Goal: Task Accomplishment & Management: Complete application form

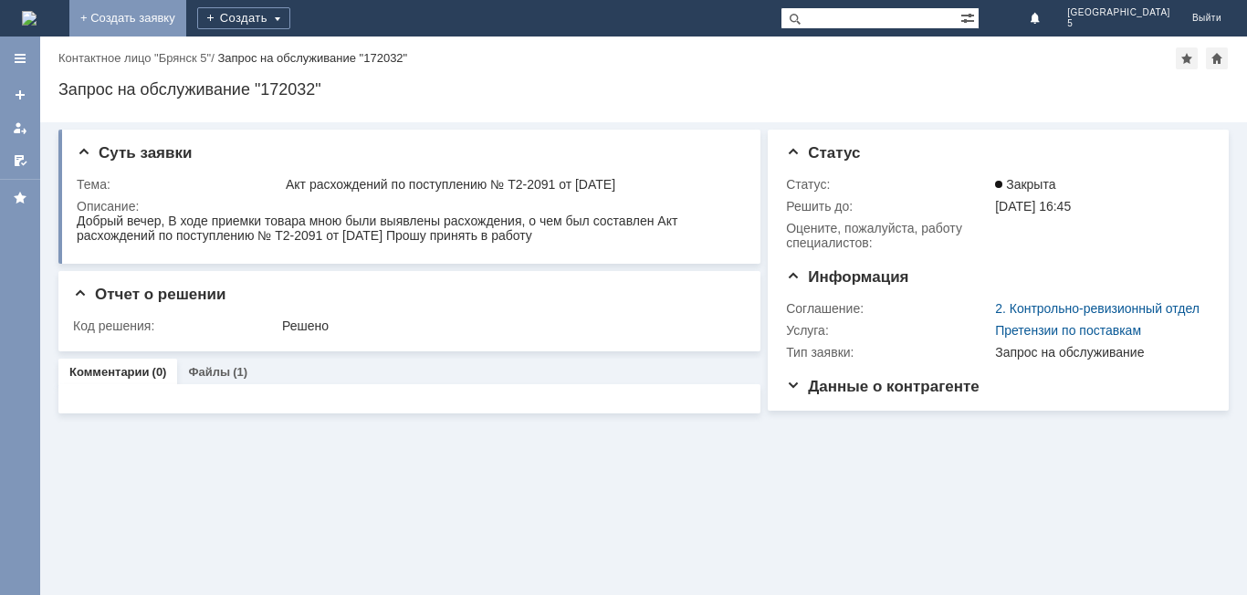
click at [186, 18] on link "+ Создать заявку" at bounding box center [127, 18] width 117 height 37
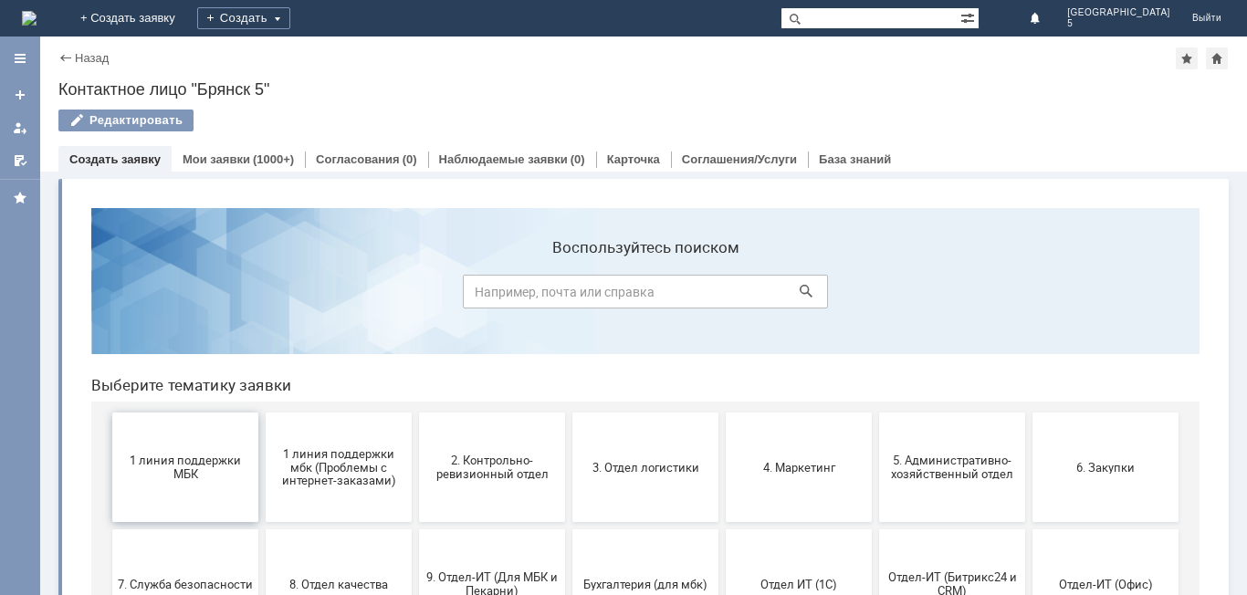
click at [209, 441] on button "1 линия поддержки МБК" at bounding box center [185, 468] width 146 height 110
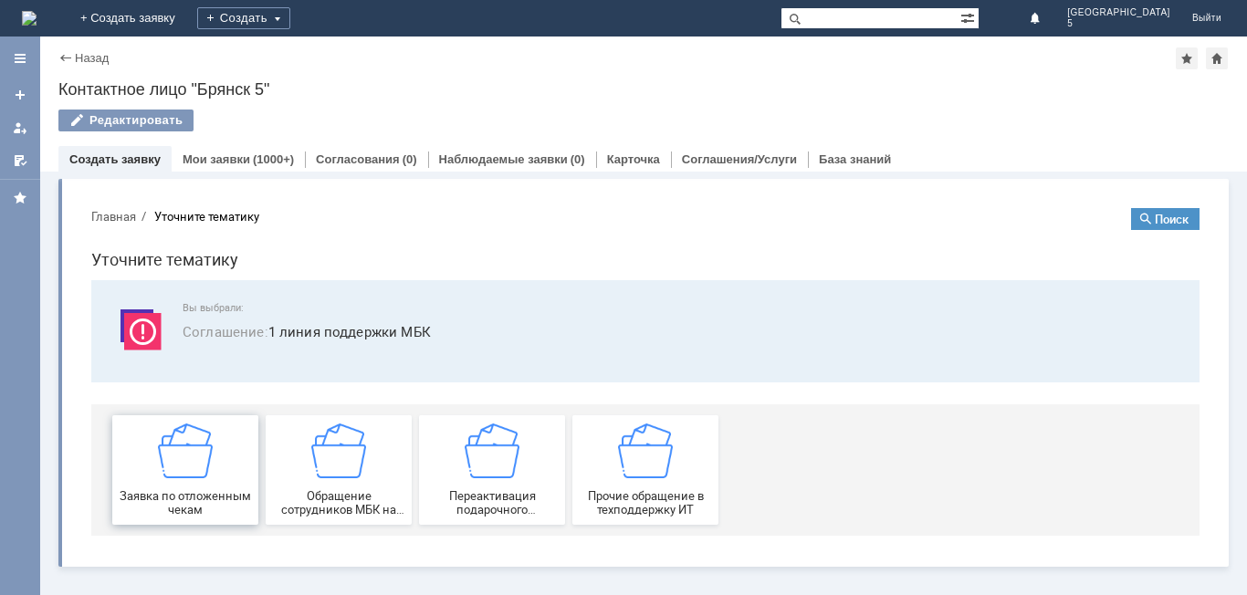
click at [209, 455] on img at bounding box center [185, 451] width 55 height 55
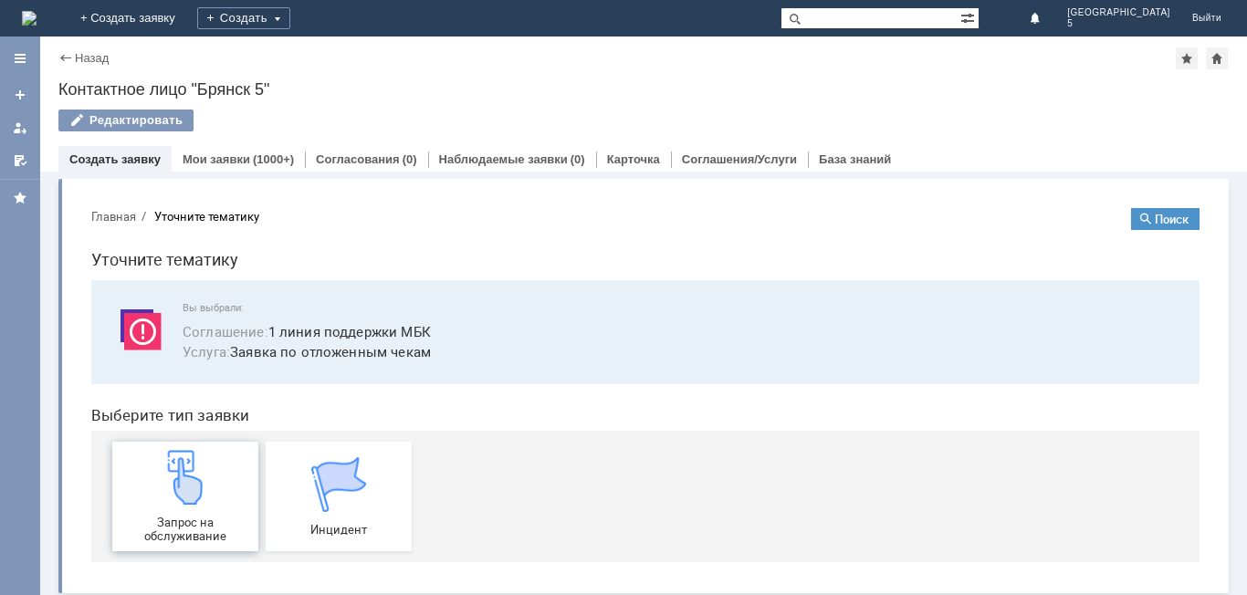
click at [209, 469] on div "Запрос на обслуживание" at bounding box center [185, 496] width 135 height 93
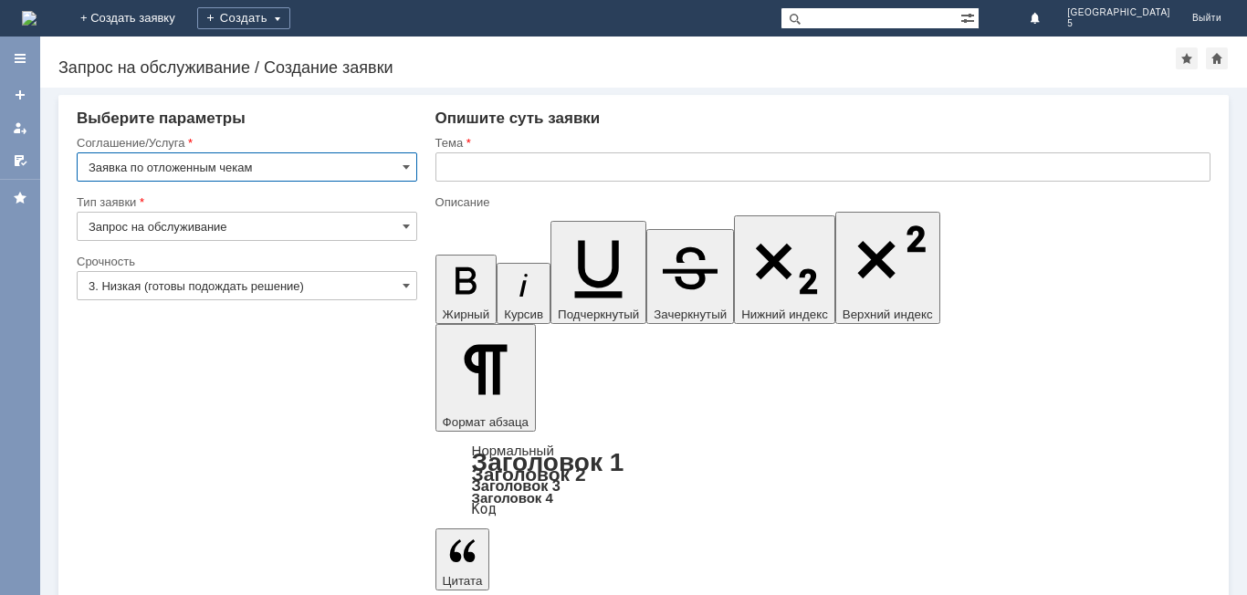
click at [456, 171] on input "text" at bounding box center [823, 167] width 775 height 29
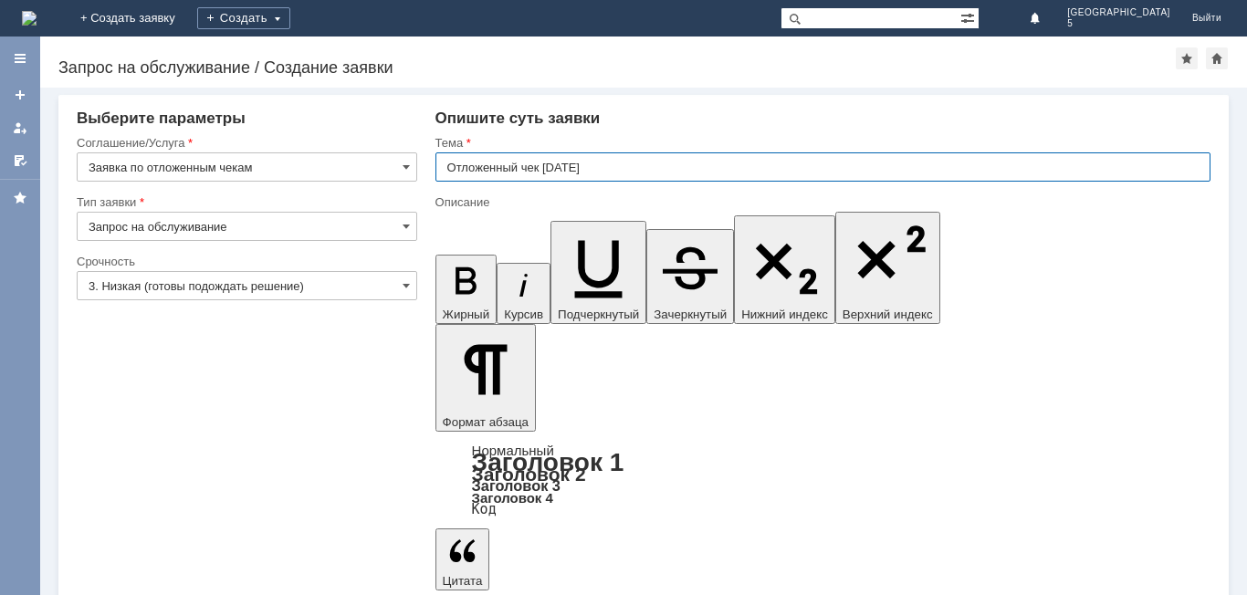
type input "Отложенный чек [DATE]"
drag, startPoint x: 468, startPoint y: 4997, endPoint x: 468, endPoint y: 4982, distance: 15.5
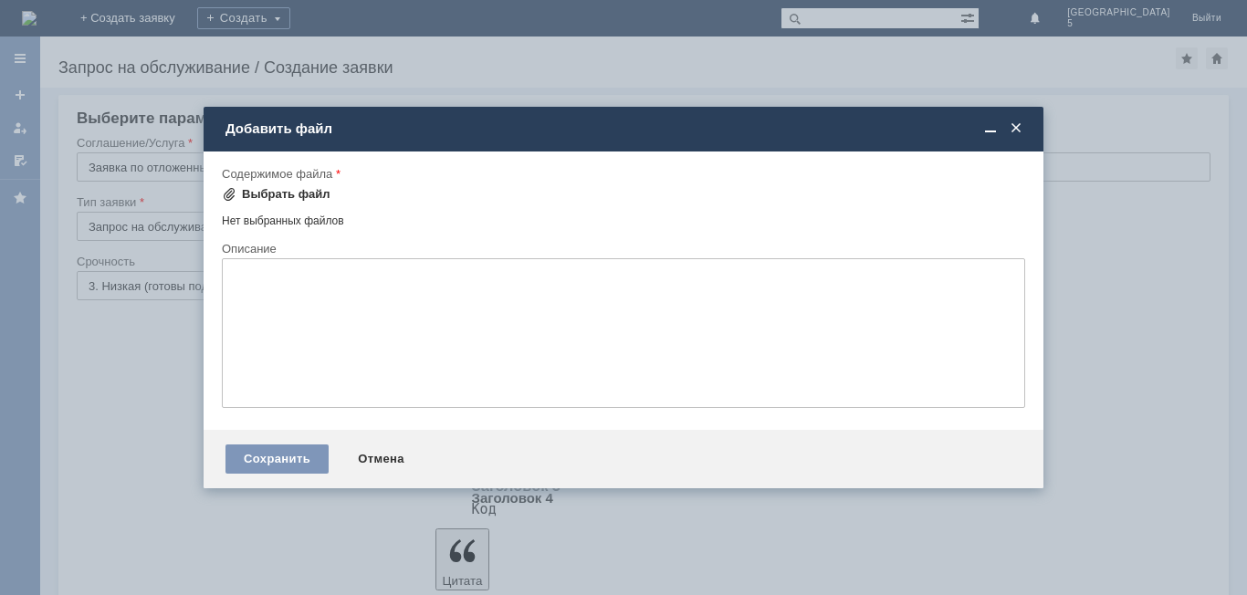
click at [289, 198] on div "Выбрать файл" at bounding box center [286, 194] width 89 height 15
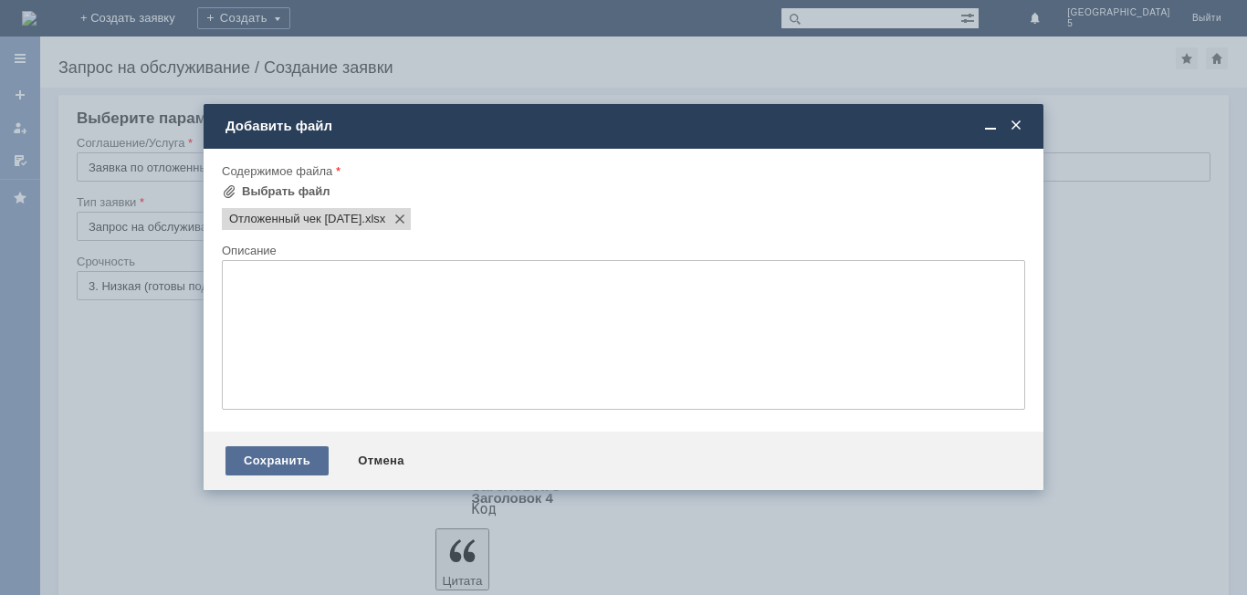
click at [303, 450] on div "Сохранить" at bounding box center [277, 461] width 103 height 29
